Goal: Navigation & Orientation: Find specific page/section

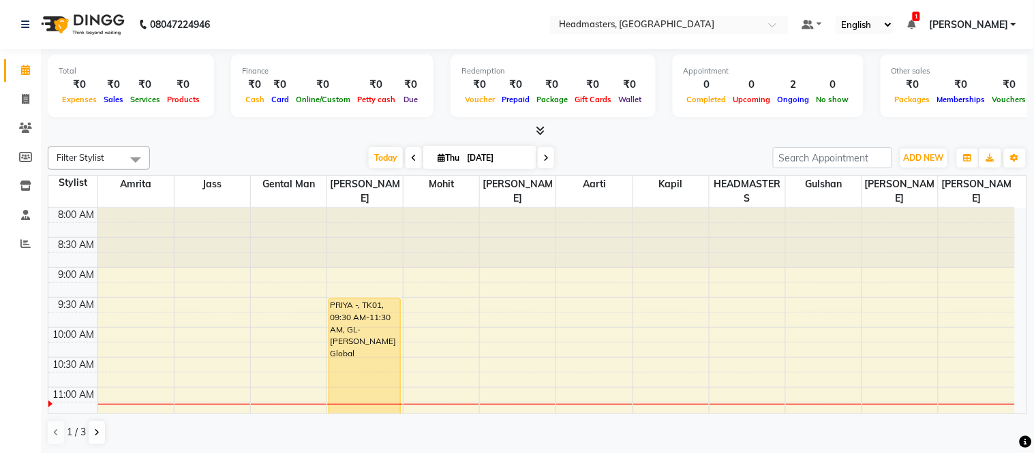
scroll to position [181, 0]
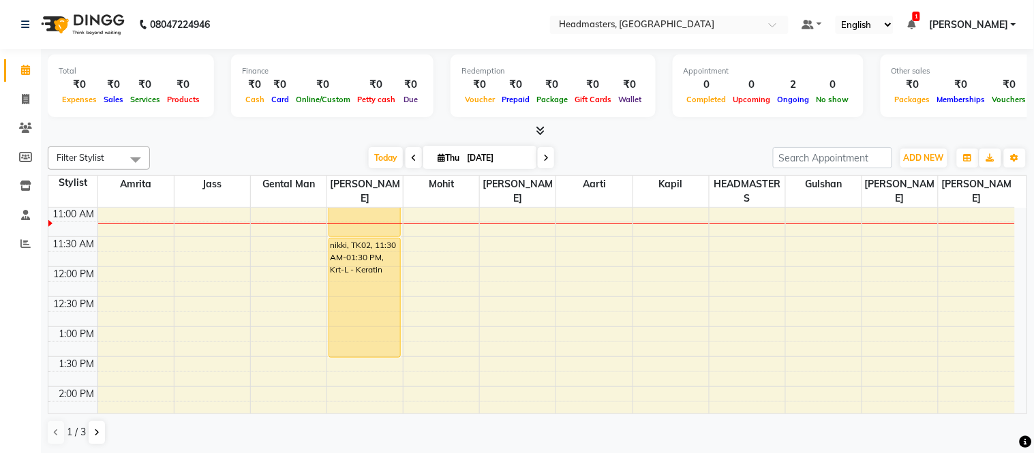
click at [915, 27] on icon at bounding box center [911, 25] width 8 height 10
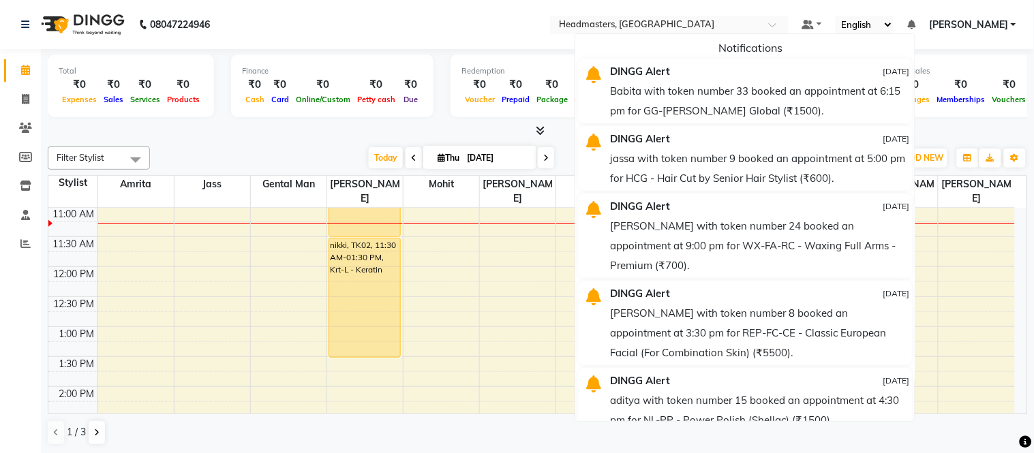
drag, startPoint x: 387, startPoint y: 16, endPoint x: 364, endPoint y: 0, distance: 28.4
click at [386, 15] on nav "08047224946 Select Location × Headmasters, [GEOGRAPHIC_DATA] Default Panel My P…" at bounding box center [517, 24] width 1034 height 49
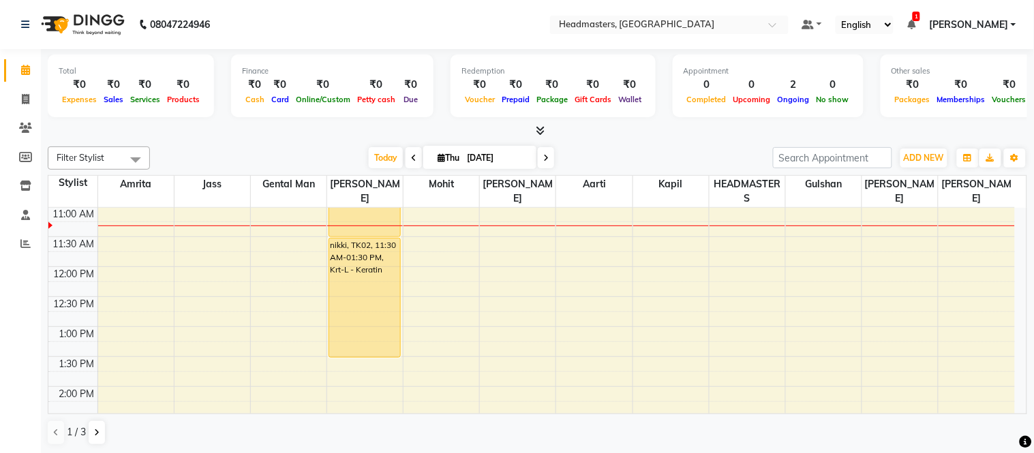
click at [536, 127] on icon at bounding box center [540, 130] width 9 height 10
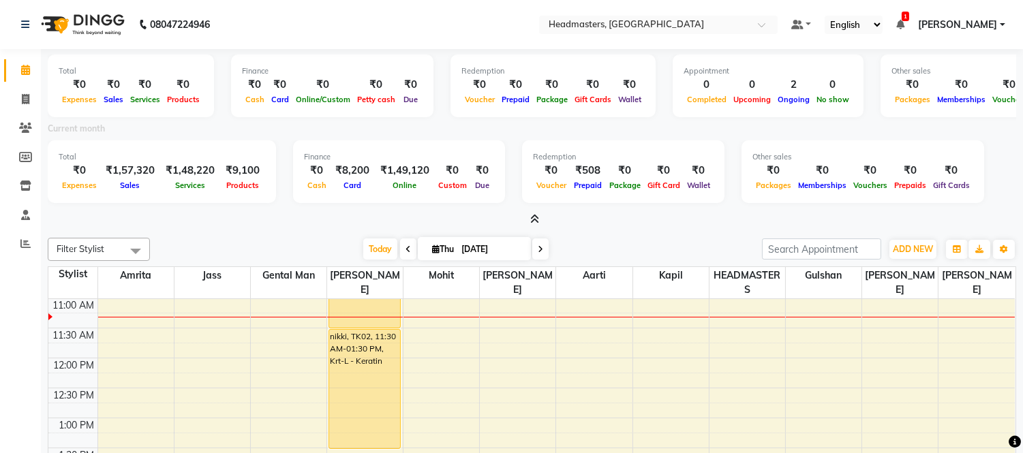
click at [535, 215] on icon at bounding box center [534, 219] width 9 height 10
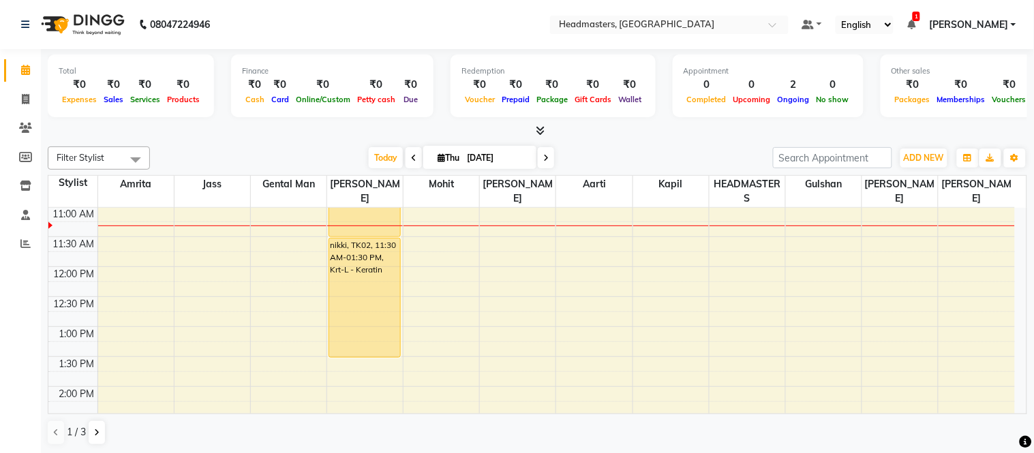
click at [920, 16] on span "1" at bounding box center [916, 17] width 7 height 10
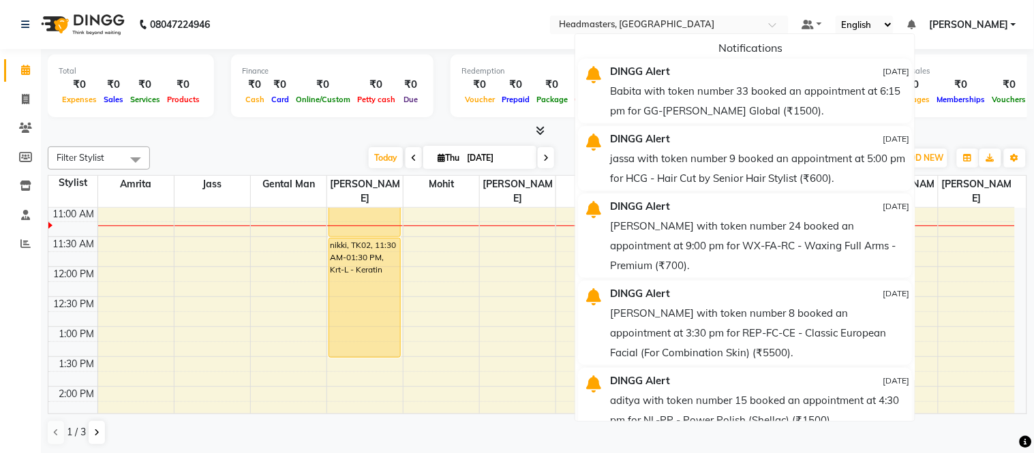
drag, startPoint x: 941, startPoint y: 90, endPoint x: 931, endPoint y: 144, distance: 54.8
click at [915, 144] on ul "Notifications DINGG Alert [DATE] Babita with token number 33 booked an appointm…" at bounding box center [745, 227] width 341 height 388
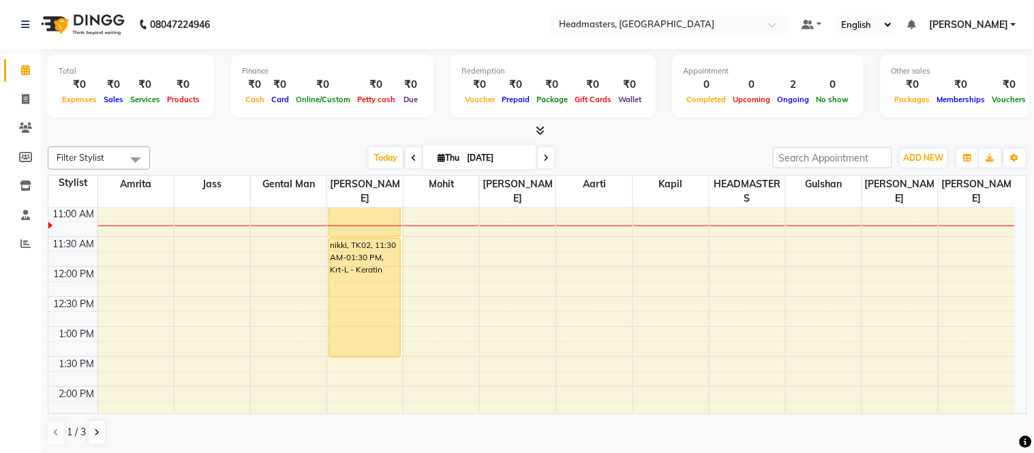
click at [915, 23] on icon at bounding box center [911, 25] width 8 height 10
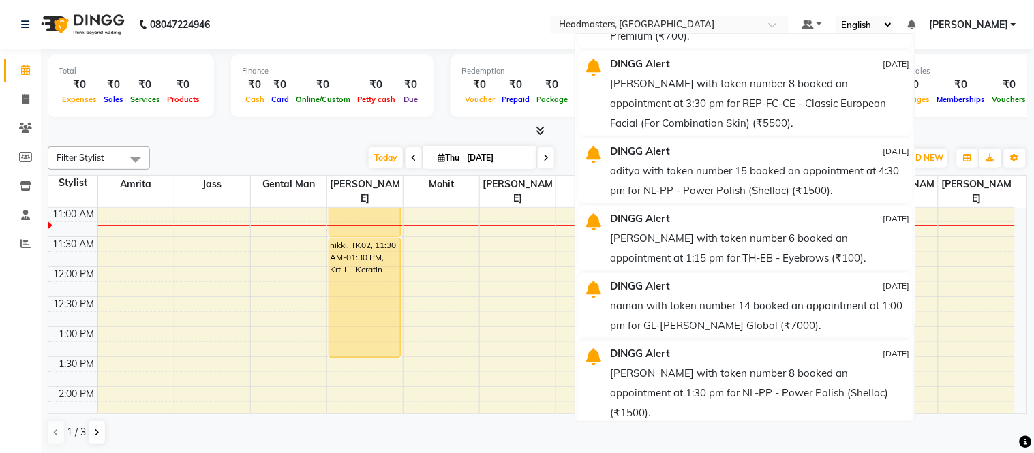
scroll to position [0, 0]
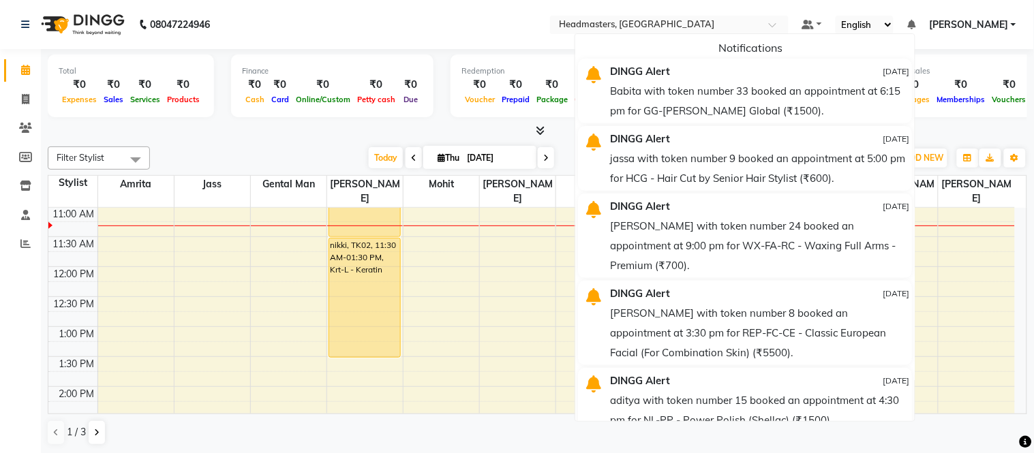
click at [915, 25] on icon at bounding box center [911, 25] width 8 height 10
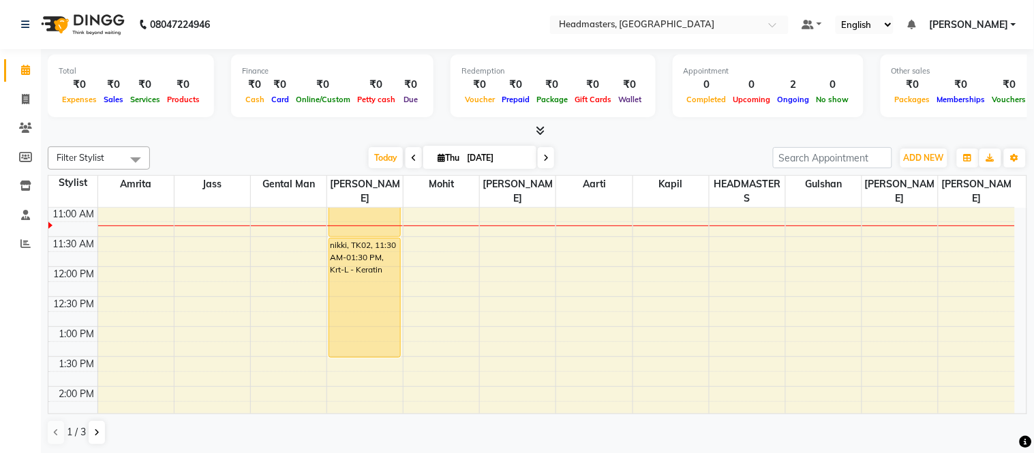
click at [305, 10] on nav "08047224946 Select Location × Headmasters, [GEOGRAPHIC_DATA] Default Panel My P…" at bounding box center [517, 24] width 1034 height 49
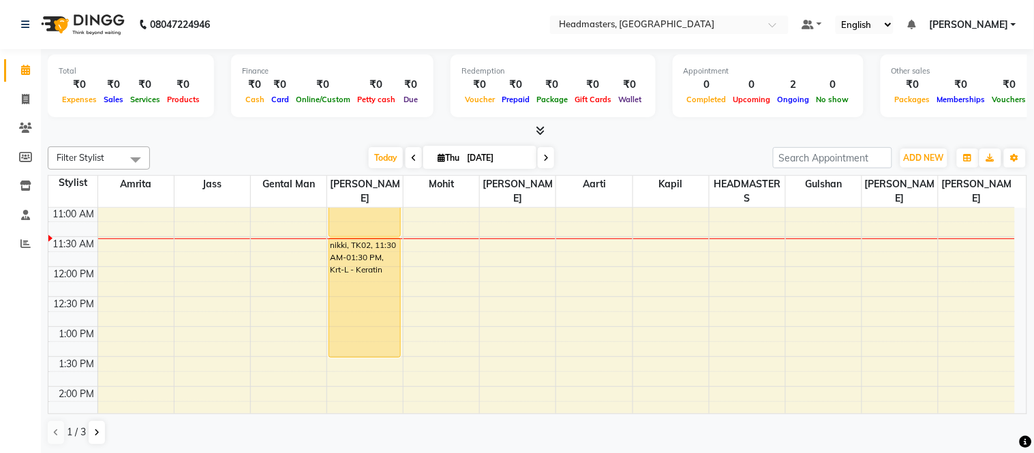
click at [254, 20] on nav "08047224946 Select Location × Headmasters, [GEOGRAPHIC_DATA] Default Panel My P…" at bounding box center [517, 24] width 1034 height 49
